Goal: Browse casually: Explore the website without a specific task or goal

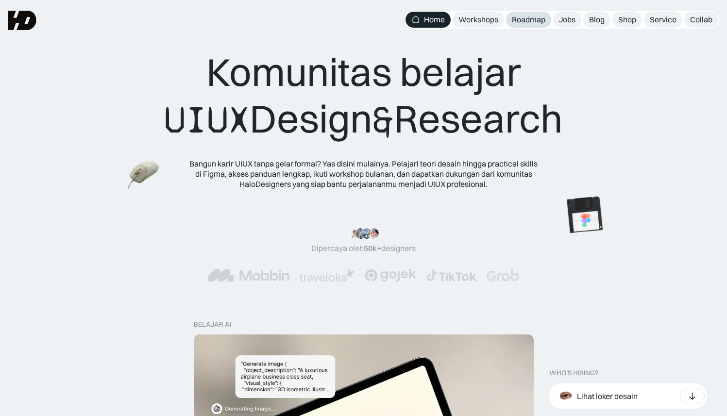
click at [535, 20] on div "Roadmap" at bounding box center [529, 20] width 34 height 10
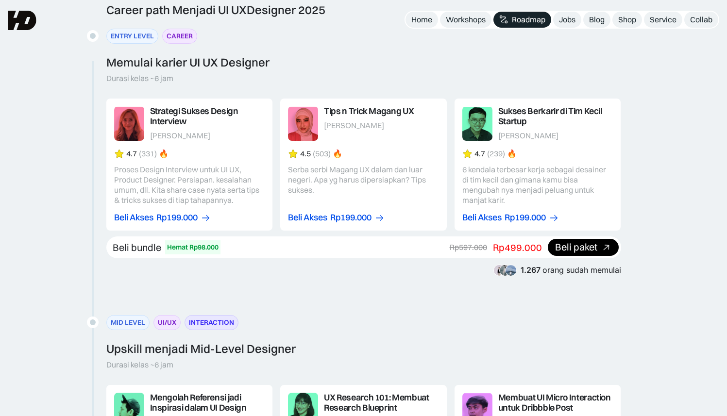
scroll to position [674, 0]
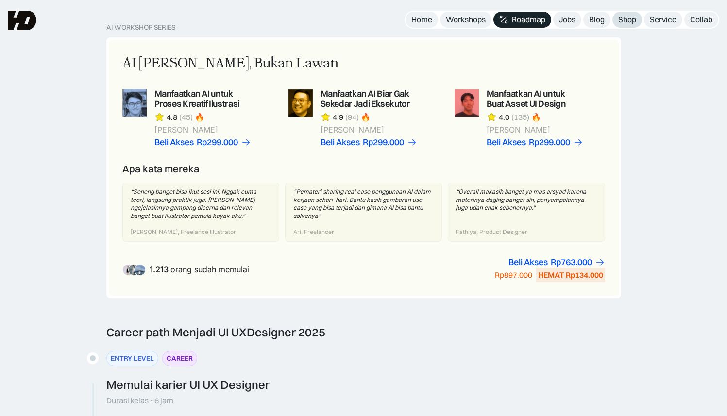
click at [623, 19] on div "Shop" at bounding box center [627, 20] width 18 height 10
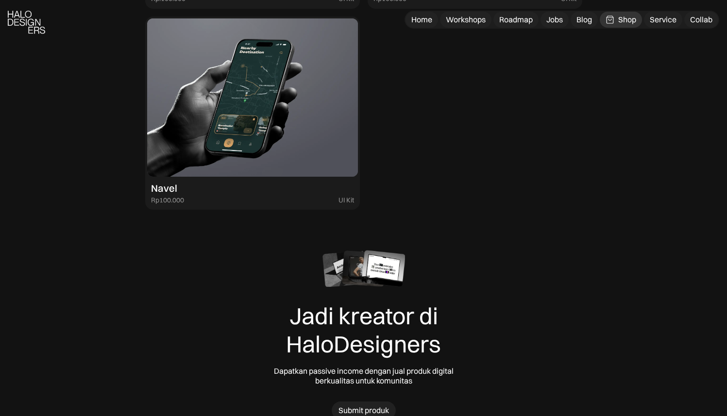
scroll to position [2868, 0]
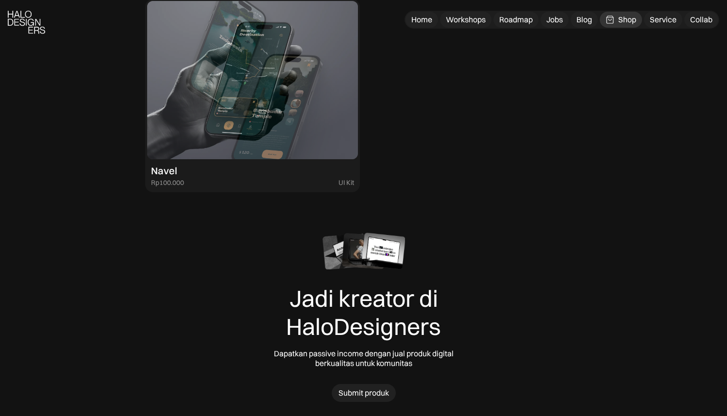
click at [256, 106] on img at bounding box center [252, 80] width 211 height 158
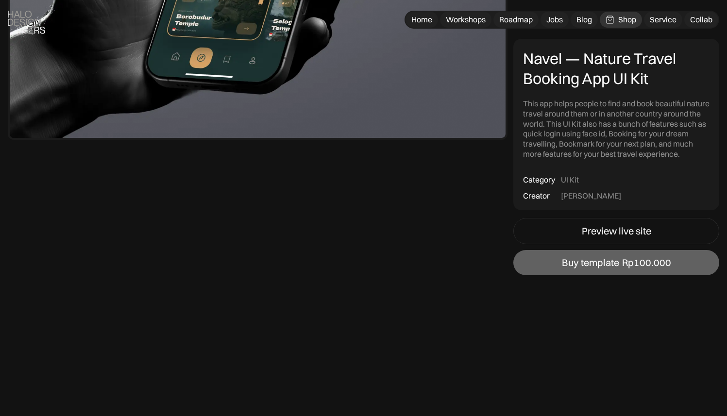
scroll to position [313, 0]
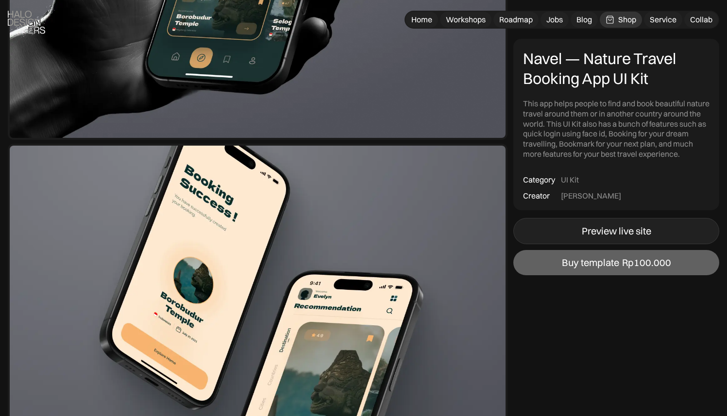
click at [580, 242] on link "Preview live site" at bounding box center [616, 232] width 206 height 26
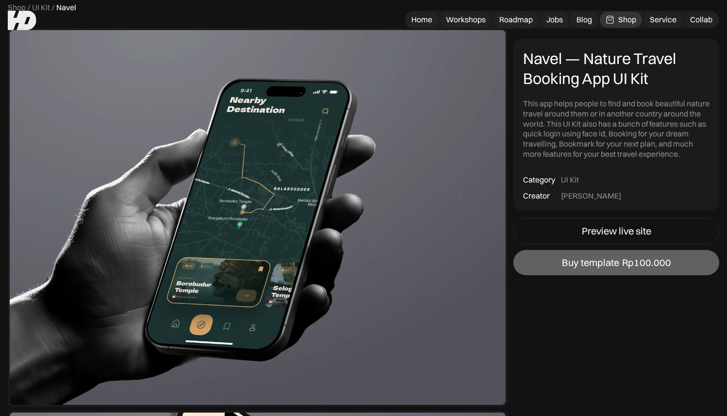
scroll to position [0, 0]
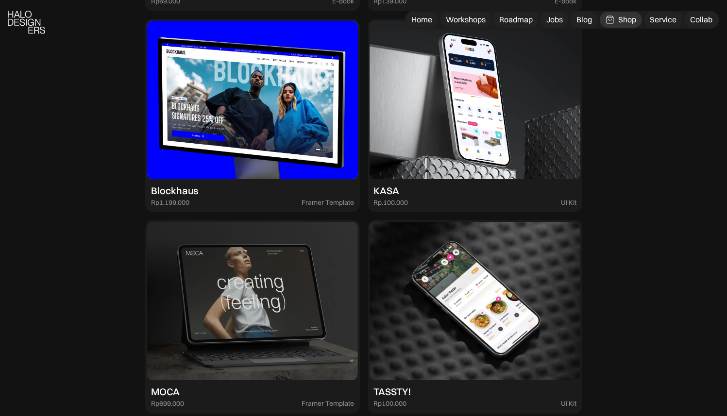
scroll to position [1375, 0]
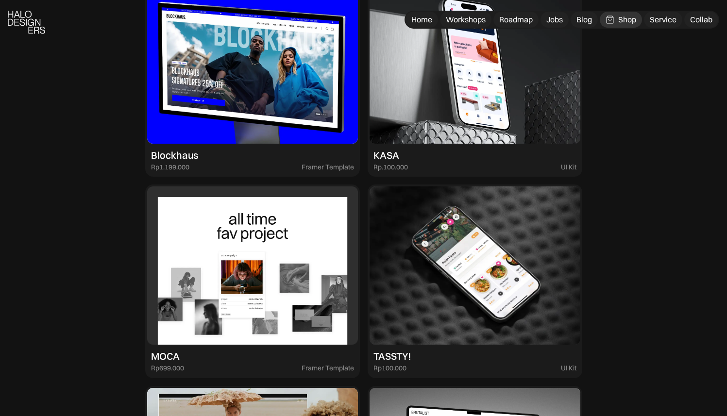
click at [232, 232] on img at bounding box center [252, 265] width 211 height 158
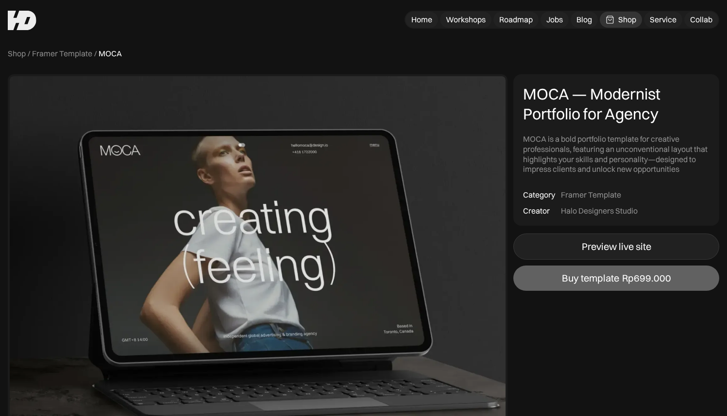
click at [599, 245] on div "Preview live site" at bounding box center [616, 247] width 69 height 12
